Goal: Task Accomplishment & Management: Manage account settings

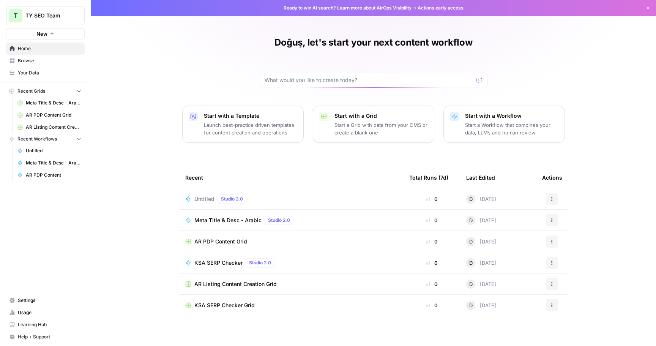
click at [30, 61] on span "Browse" at bounding box center [49, 60] width 63 height 7
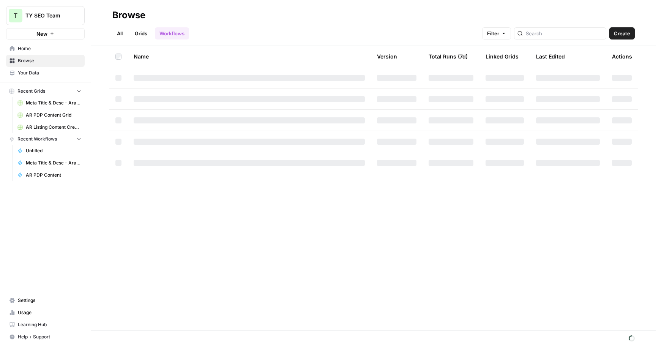
click at [118, 37] on link "All" at bounding box center [119, 33] width 15 height 12
click at [169, 34] on link "Workflows" at bounding box center [172, 33] width 34 height 12
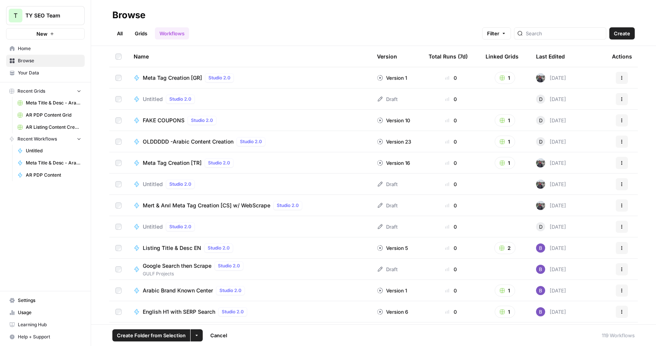
click at [621, 224] on icon "button" at bounding box center [621, 226] width 5 height 5
click at [591, 289] on span "Delete" at bounding box center [587, 289] width 61 height 8
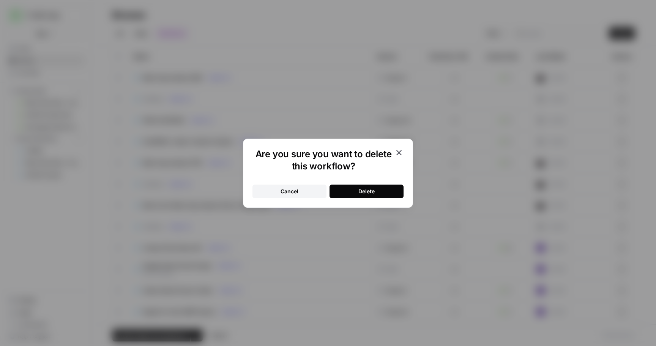
click at [360, 189] on div "Delete" at bounding box center [366, 191] width 16 height 8
